Goal: Information Seeking & Learning: Check status

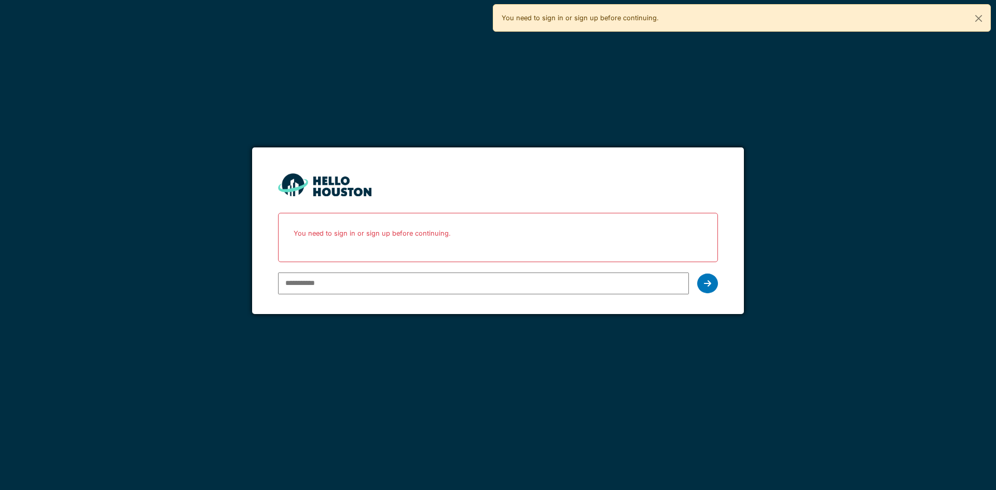
type input "**********"
click at [707, 281] on icon at bounding box center [707, 283] width 7 height 8
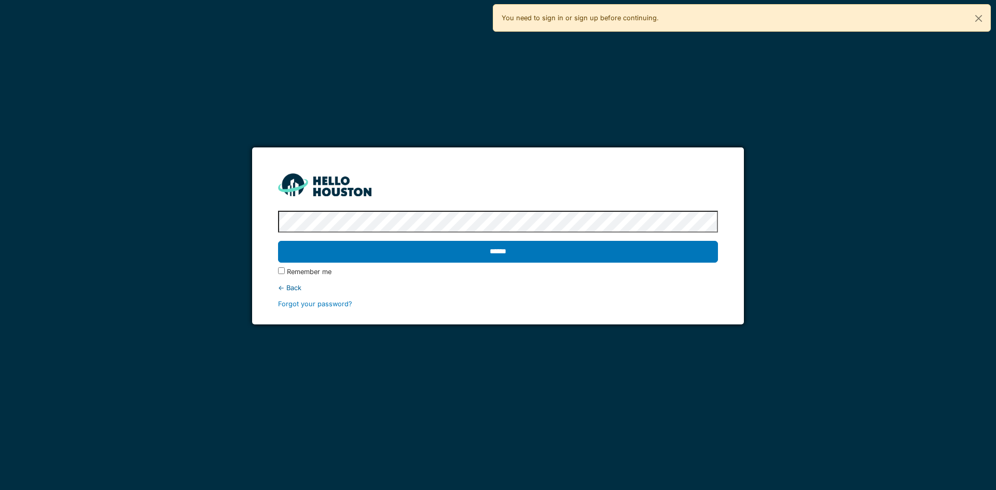
click at [278, 241] on input "******" at bounding box center [497, 252] width 439 height 22
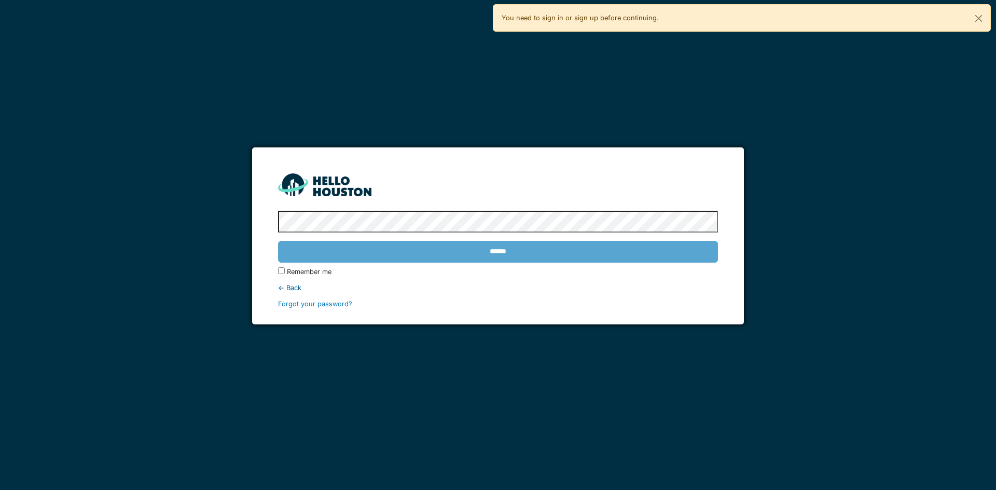
click at [464, 249] on div "******" at bounding box center [497, 252] width 439 height 30
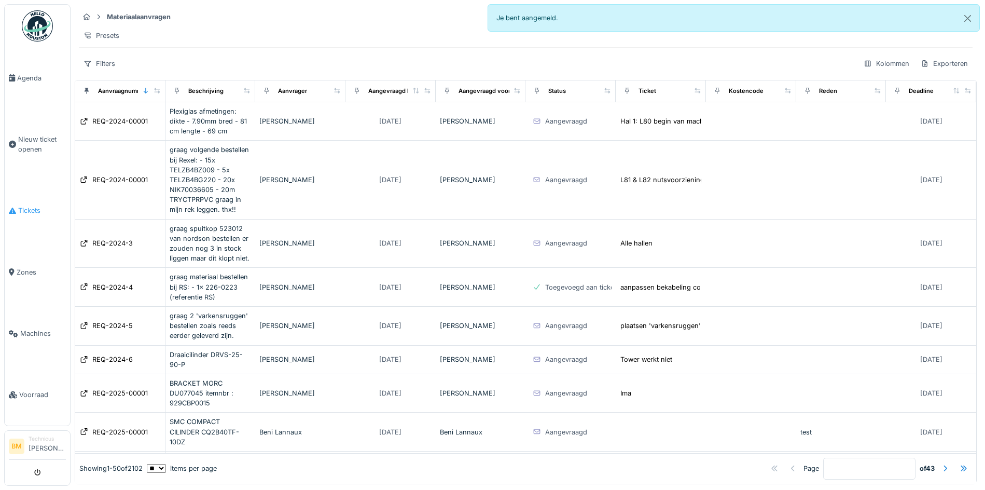
click at [31, 210] on span "Tickets" at bounding box center [42, 210] width 48 height 10
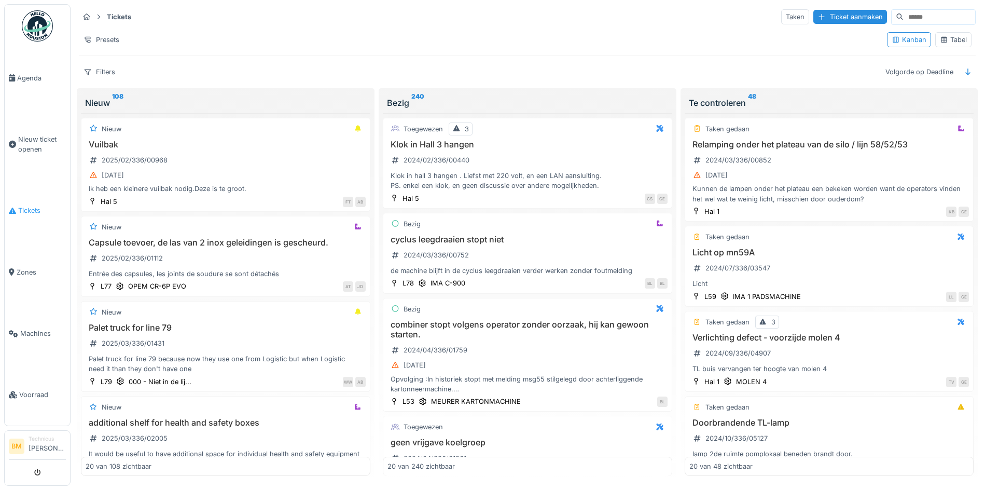
click at [28, 212] on span "Tickets" at bounding box center [42, 210] width 48 height 10
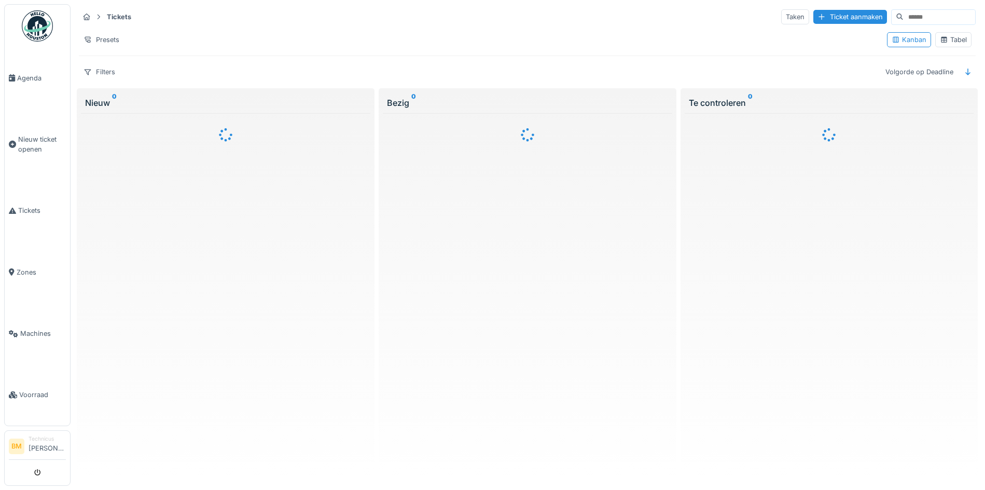
click at [904, 19] on input at bounding box center [940, 17] width 72 height 15
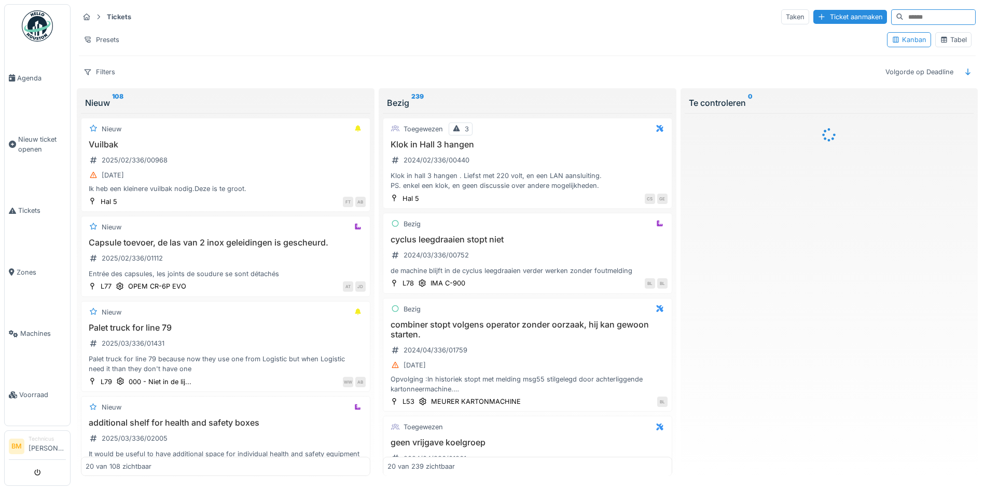
click at [904, 21] on input at bounding box center [940, 17] width 72 height 15
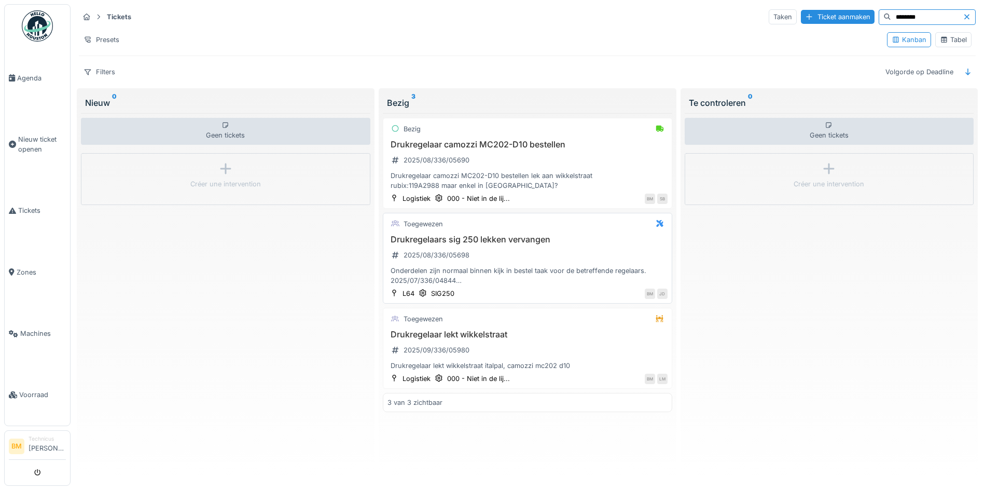
type input "********"
click at [439, 244] on h3 "Drukregelaars sig 250 lekken vervangen" at bounding box center [528, 240] width 280 height 10
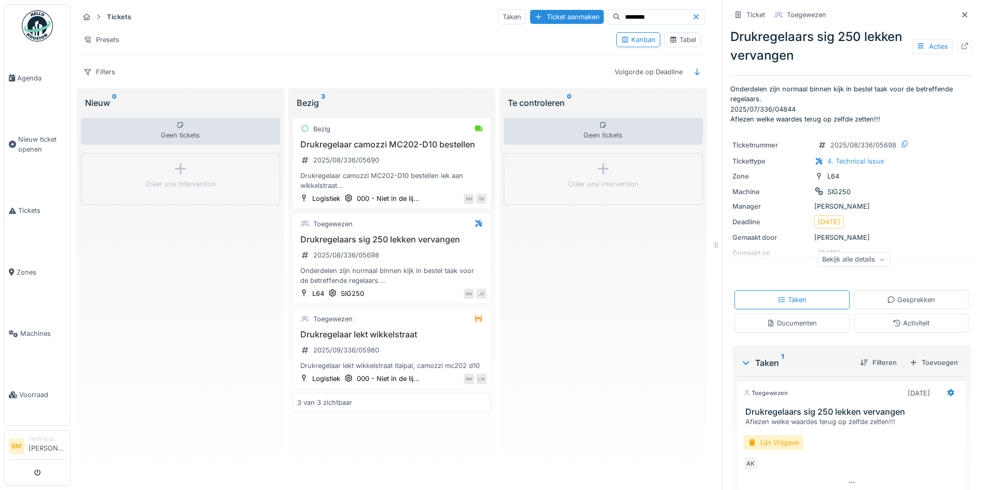
scroll to position [36, 0]
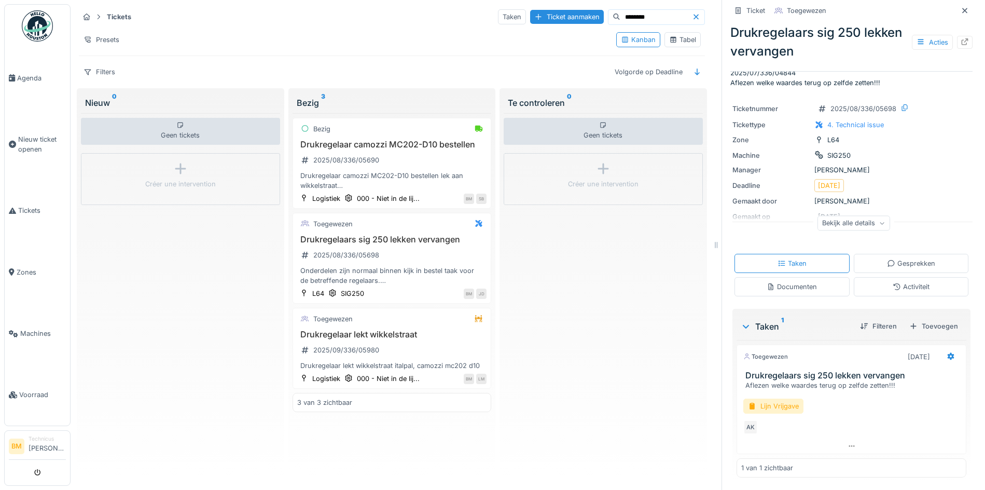
click at [879, 223] on icon at bounding box center [882, 222] width 6 height 5
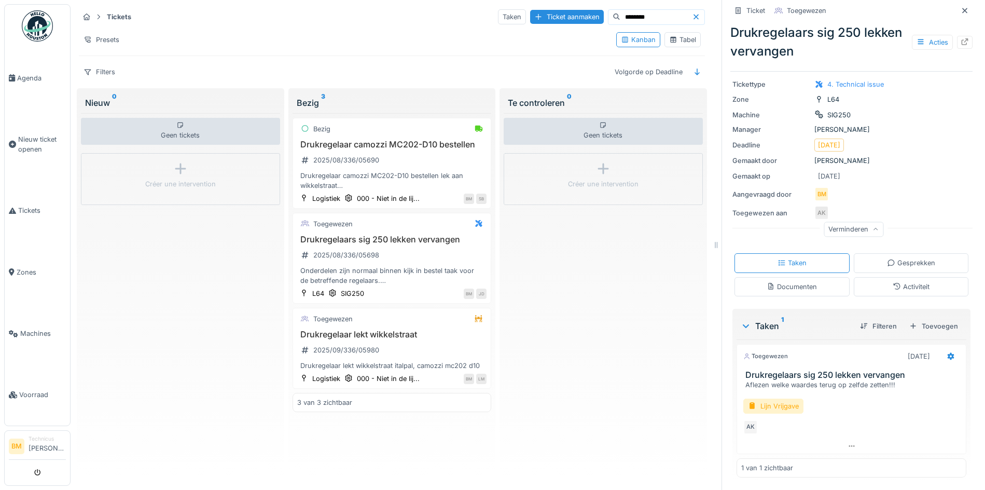
scroll to position [11, 0]
click at [342, 288] on div "SIG250" at bounding box center [352, 293] width 23 height 10
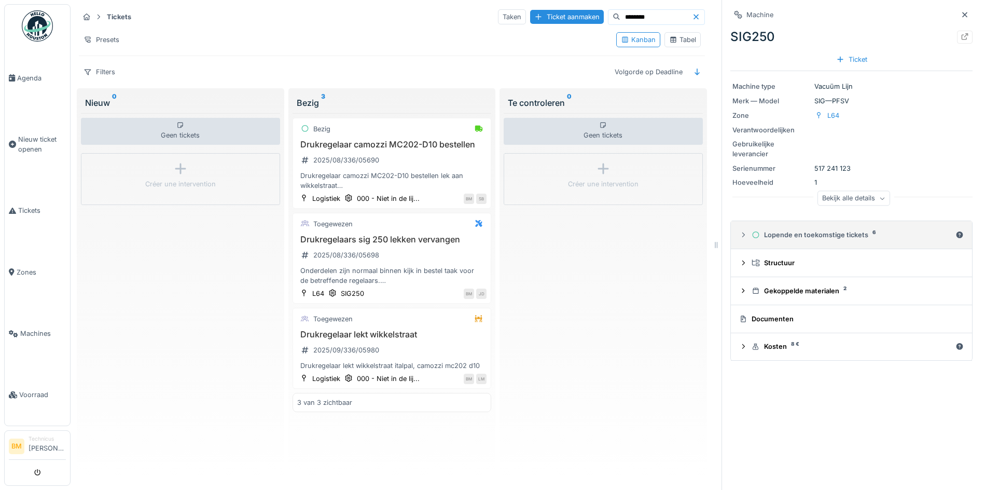
click at [798, 230] on div "Lopende en toekomstige tickets 6" at bounding box center [852, 235] width 200 height 10
click at [739, 231] on icon at bounding box center [743, 234] width 8 height 7
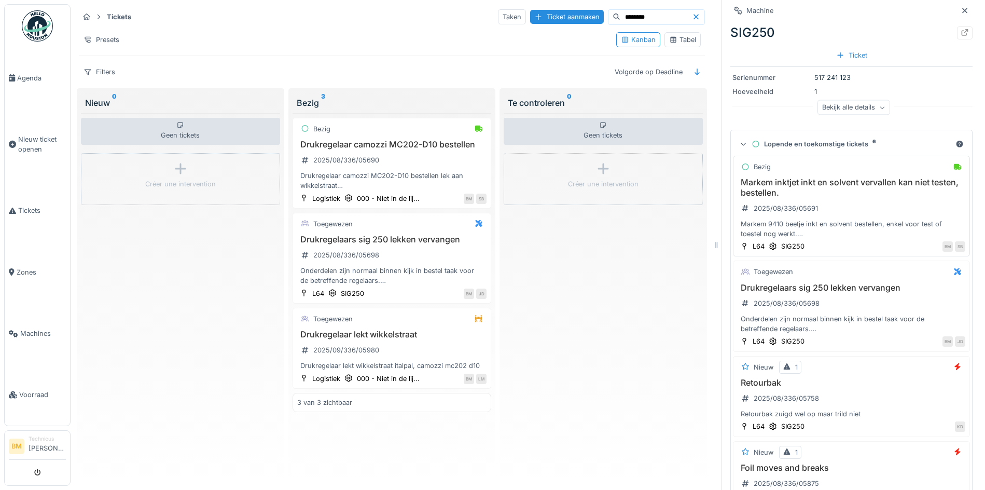
scroll to position [130, 0]
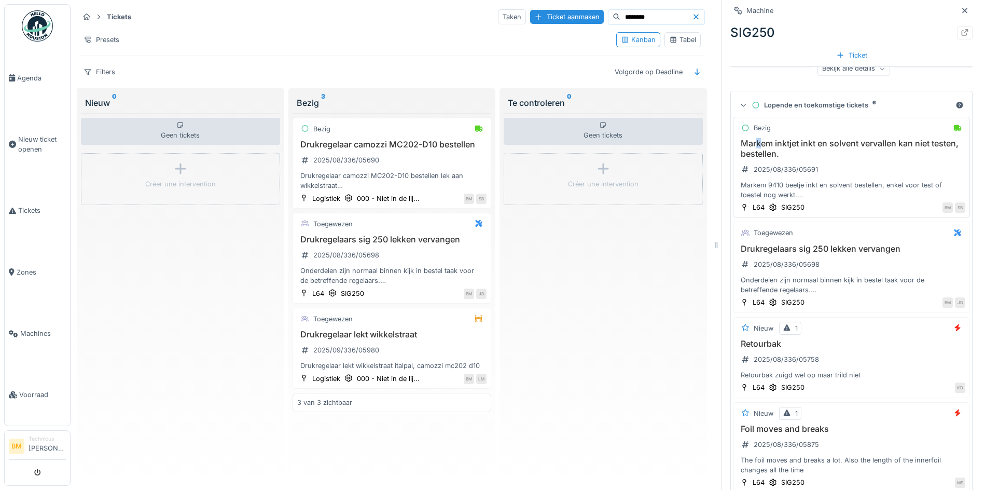
drag, startPoint x: 766, startPoint y: 137, endPoint x: 749, endPoint y: 135, distance: 17.2
click at [749, 139] on h3 "Markem inktjet inkt en solvent vervallen kan niet testen, bestellen." at bounding box center [852, 149] width 228 height 20
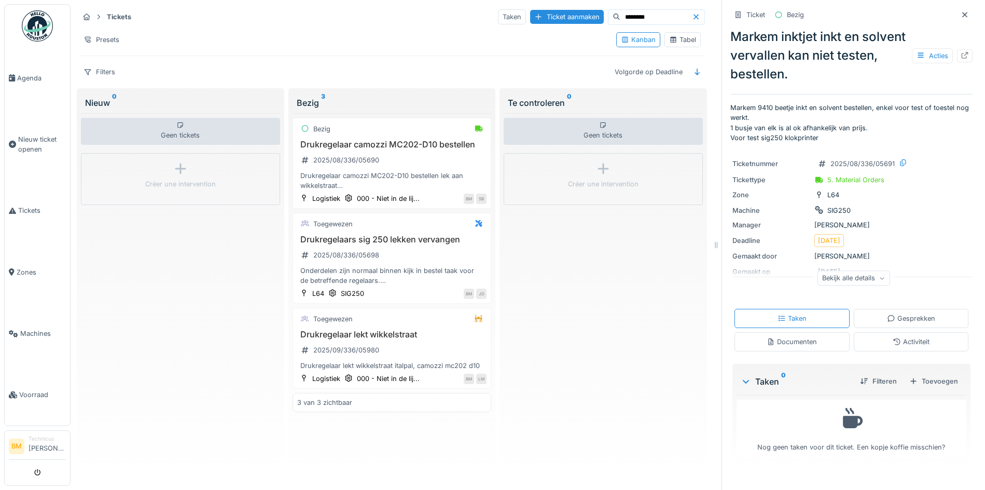
click at [880, 277] on icon at bounding box center [882, 278] width 4 height 3
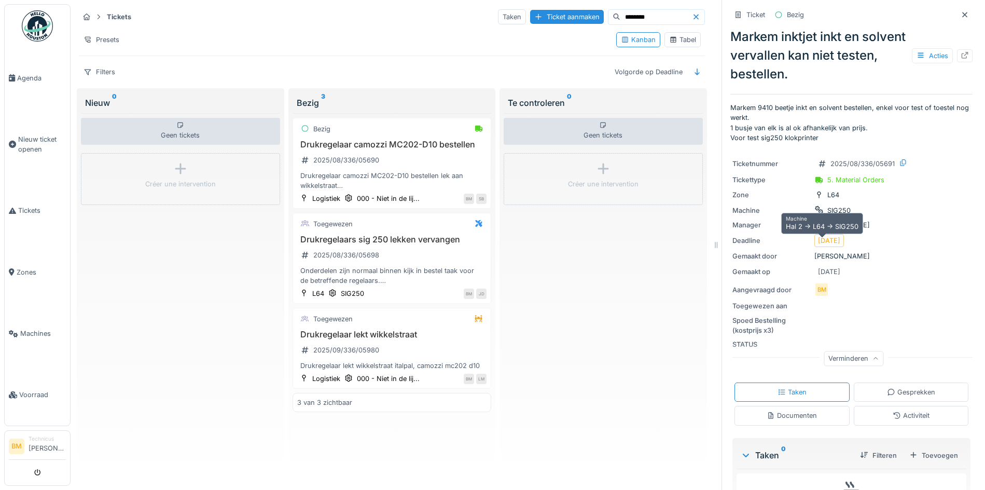
click at [828, 215] on div "SIG250" at bounding box center [839, 210] width 23 height 10
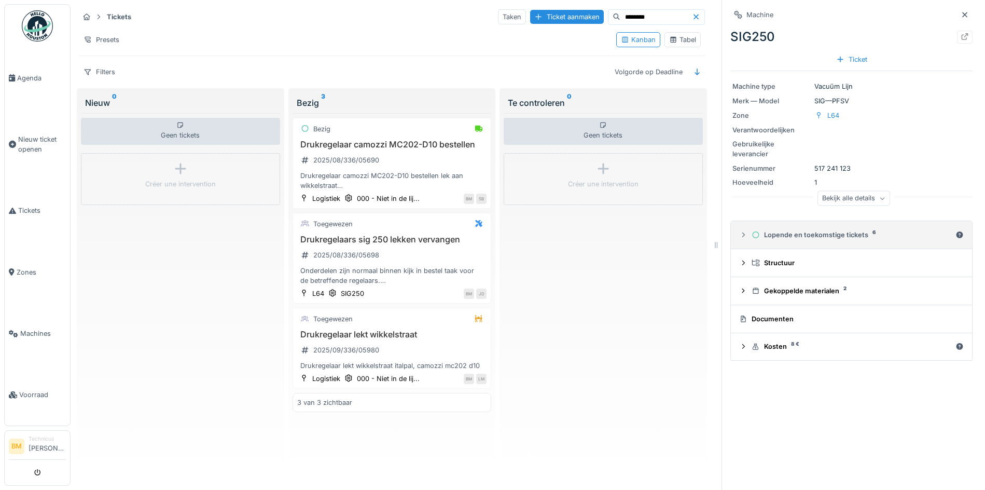
click at [797, 230] on div "Lopende en toekomstige tickets 6" at bounding box center [852, 235] width 200 height 10
click at [739, 231] on icon at bounding box center [743, 234] width 8 height 7
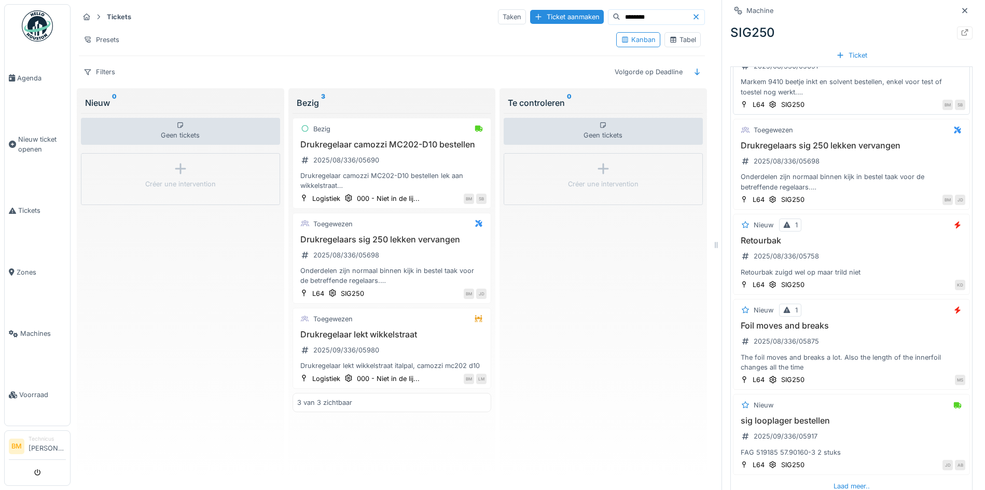
scroll to position [828, 0]
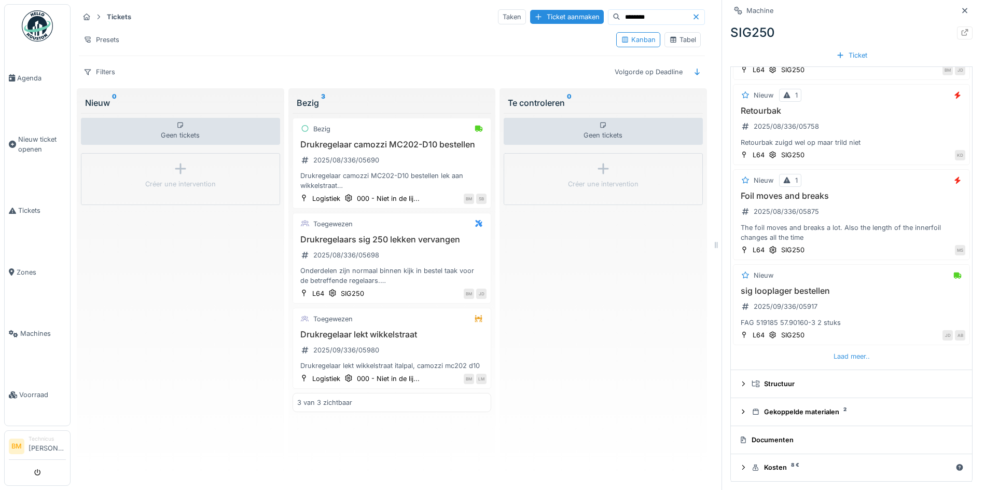
click at [835, 349] on div "Laad meer.." at bounding box center [852, 356] width 45 height 14
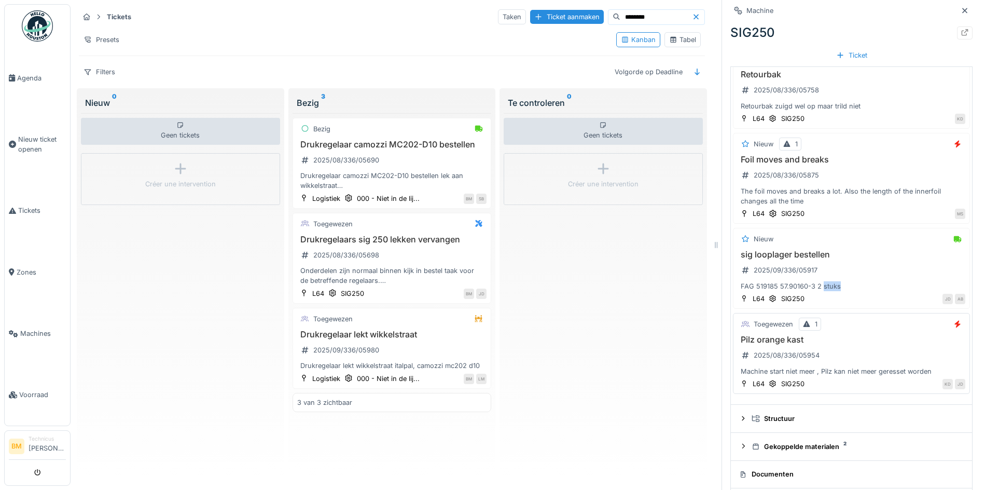
scroll to position [899, 0]
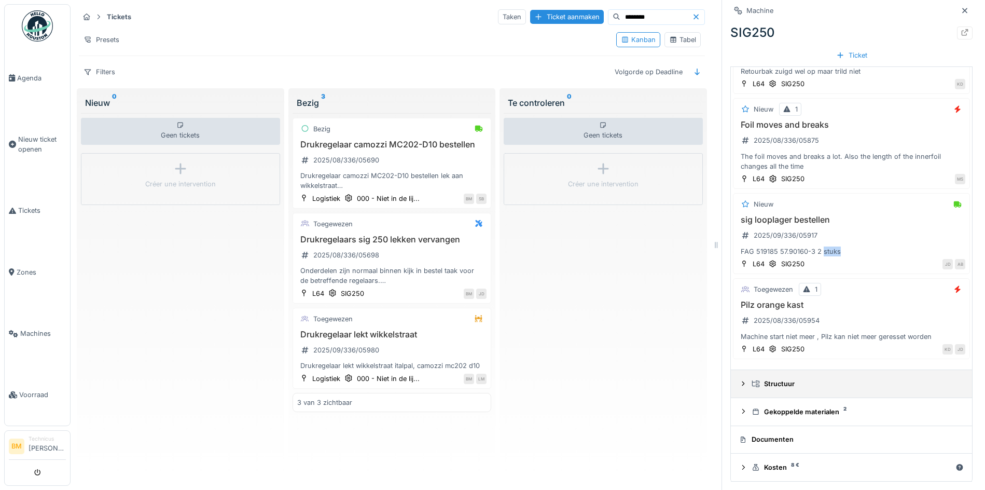
click at [739, 380] on icon at bounding box center [743, 383] width 8 height 7
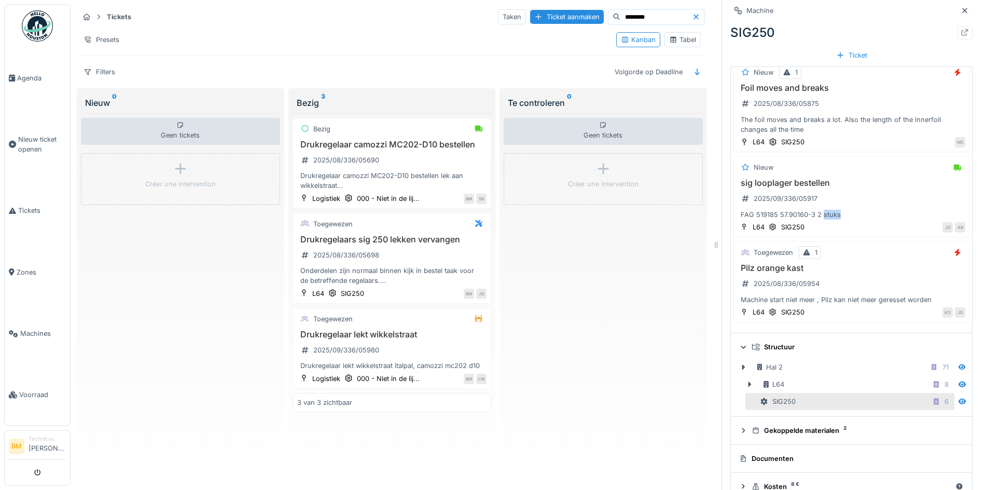
scroll to position [955, 0]
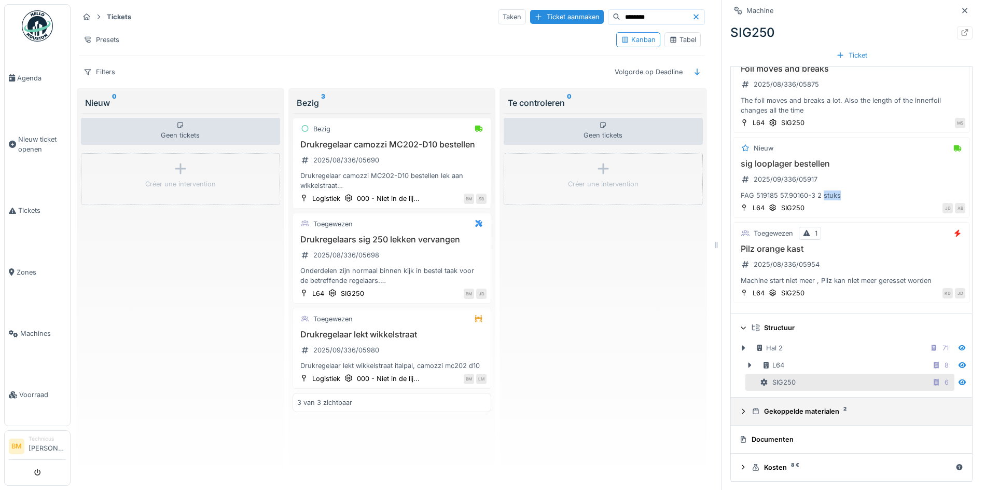
click at [739, 408] on icon at bounding box center [743, 411] width 8 height 7
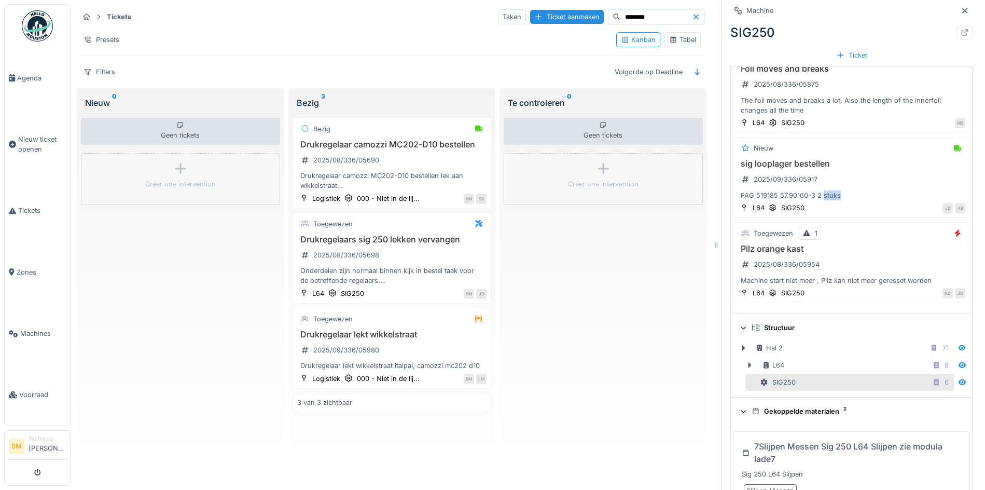
scroll to position [1123, 0]
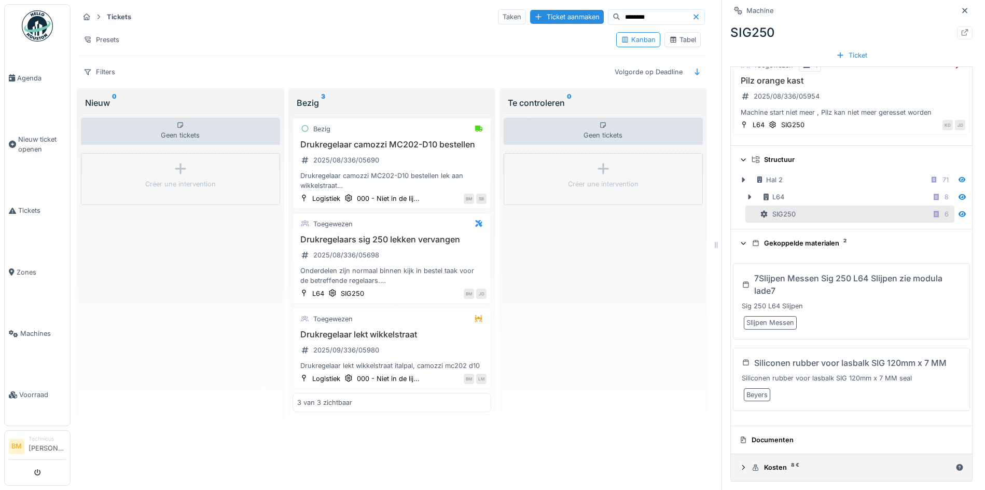
click at [742, 465] on icon at bounding box center [743, 467] width 3 height 5
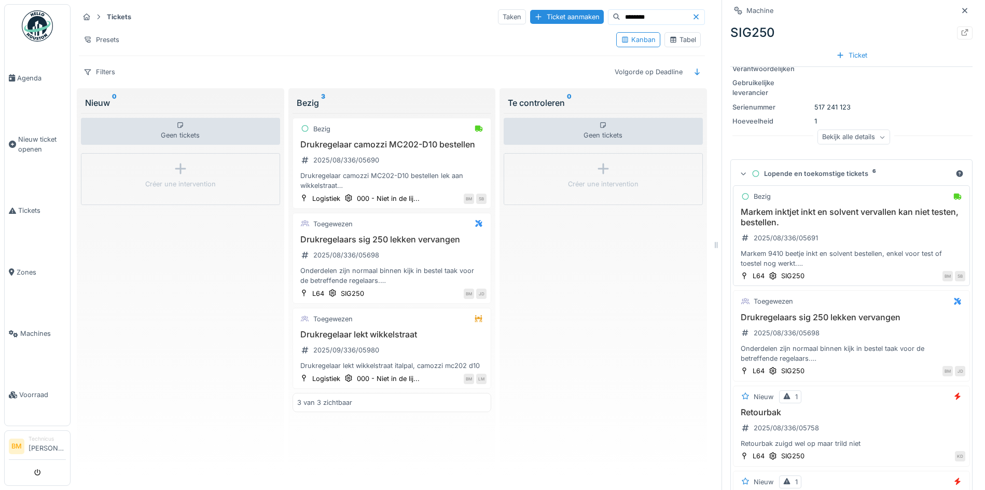
scroll to position [0, 0]
